Goal: Transaction & Acquisition: Purchase product/service

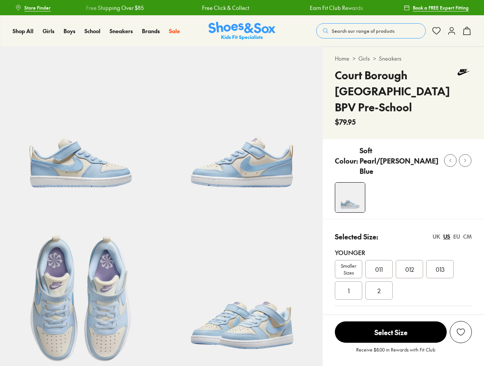
select select "*"
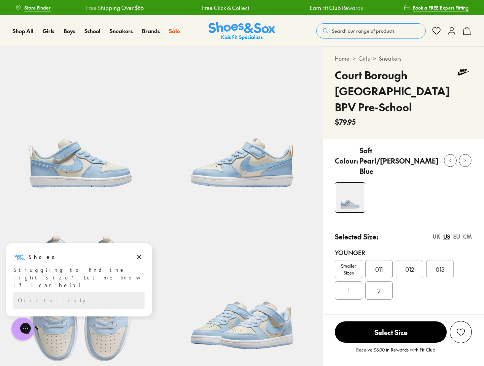
click at [371, 31] on span "Search our range of products" at bounding box center [363, 30] width 63 height 7
click at [309, 28] on button "Clear" at bounding box center [309, 28] width 24 height 14
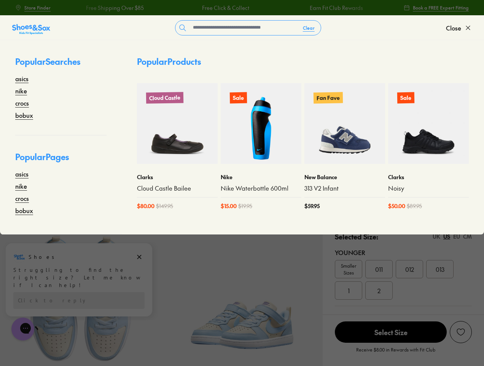
click at [459, 28] on span "Close" at bounding box center [453, 27] width 15 height 9
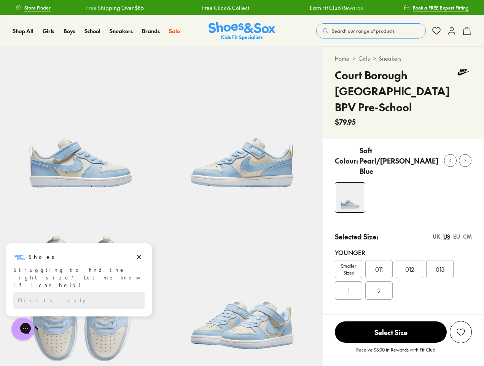
click at [467, 31] on icon at bounding box center [467, 30] width 9 height 9
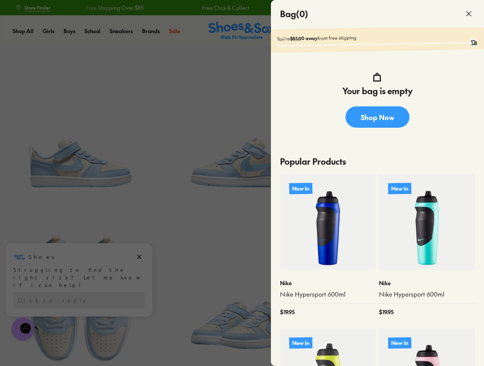
click at [410, 171] on div at bounding box center [242, 183] width 484 height 366
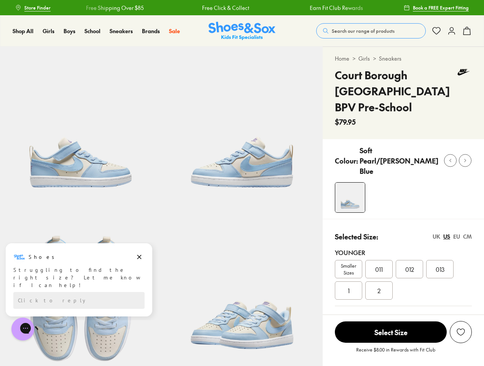
click at [450, 159] on use at bounding box center [451, 160] width 2 height 3
click at [465, 158] on icon at bounding box center [466, 161] width 6 height 6
click at [404, 260] on div "Smaller Sizes 011 012 013 1 2" at bounding box center [403, 280] width 137 height 40
